Goal: Find specific page/section

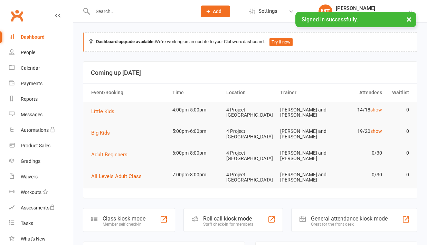
click at [116, 17] on div at bounding box center [137, 11] width 109 height 22
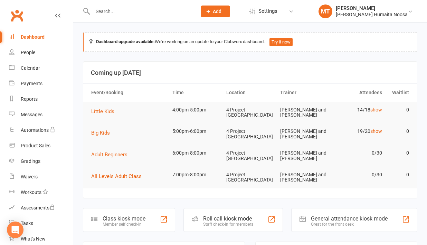
click at [106, 11] on input "text" at bounding box center [140, 12] width 101 height 10
type input "o"
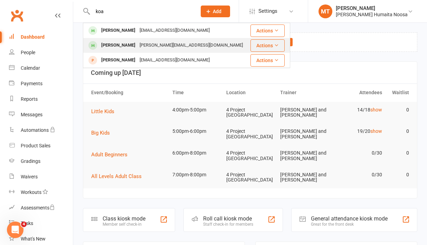
type input "koa"
click at [118, 44] on div "[PERSON_NAME]" at bounding box center [118, 45] width 38 height 10
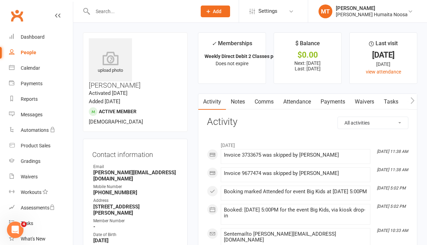
click at [326, 104] on link "Payments" at bounding box center [333, 102] width 34 height 16
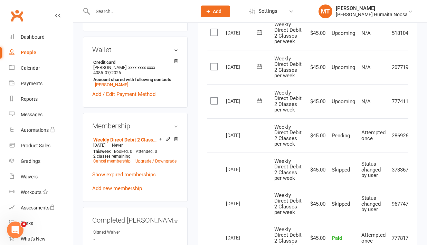
scroll to position [261, 0]
